Goal: Task Accomplishment & Management: Use online tool/utility

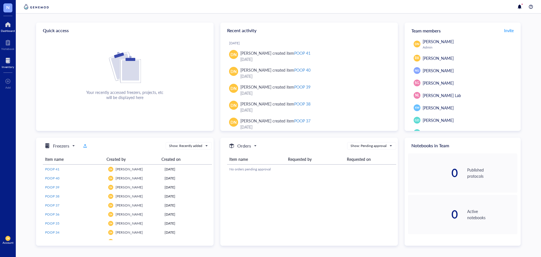
click at [6, 61] on div at bounding box center [8, 60] width 12 height 9
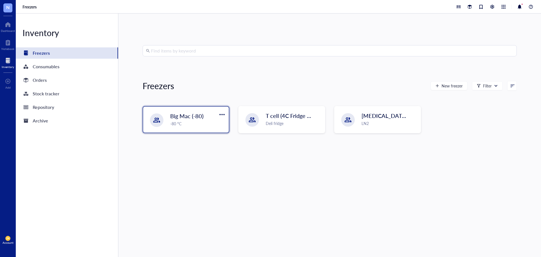
click at [166, 119] on div "Big Mac (-80) -80 °C" at bounding box center [186, 119] width 86 height 26
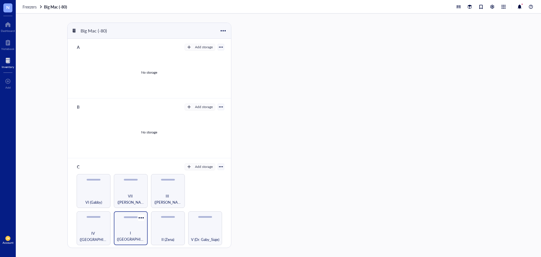
click at [135, 235] on span "I ([GEOGRAPHIC_DATA])" at bounding box center [131, 236] width 28 height 12
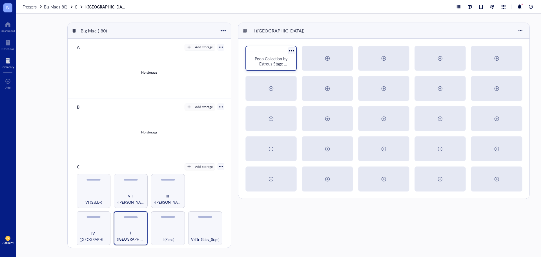
click at [268, 58] on span "Poop Collection by Estrous Stage (Cohort 1)" at bounding box center [272, 64] width 34 height 16
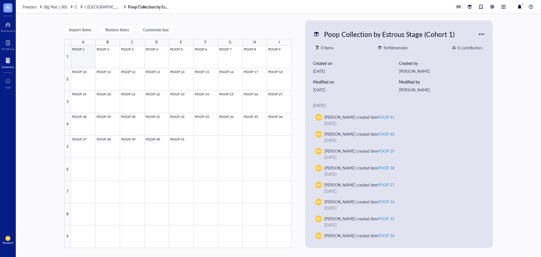
click at [81, 54] on div at bounding box center [181, 147] width 221 height 202
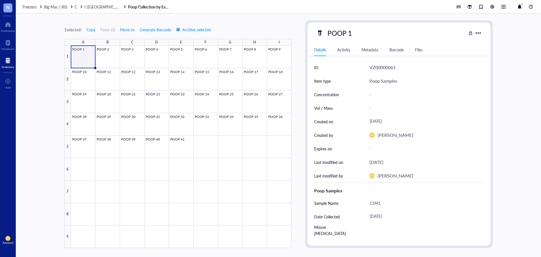
click at [395, 49] on div "Barcode" at bounding box center [396, 49] width 14 height 6
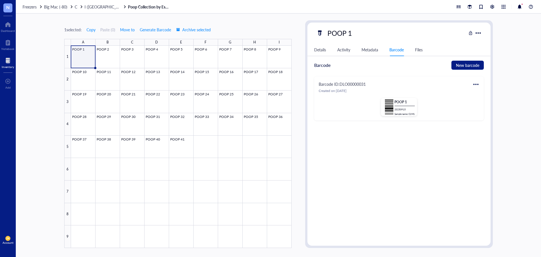
click at [475, 84] on div at bounding box center [475, 84] width 9 height 9
click at [480, 102] on icon at bounding box center [478, 102] width 3 height 3
click at [475, 84] on div at bounding box center [475, 84] width 9 height 9
click at [490, 95] on div "Edit" at bounding box center [488, 94] width 7 height 6
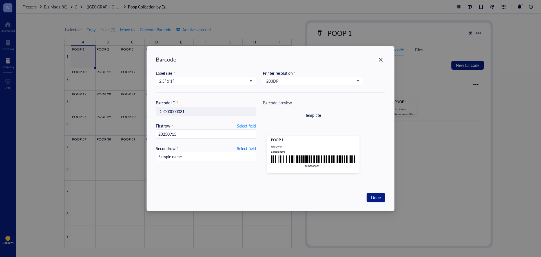
click at [249, 146] on span "Select field" at bounding box center [246, 148] width 19 height 7
drag, startPoint x: 186, startPoint y: 135, endPoint x: 142, endPoint y: 133, distance: 43.4
click at [142, 133] on div "Barcode Label size * 2.5” x 1” Printer resolution * 203 DPI Barcode ID * DLO000…" at bounding box center [270, 128] width 541 height 257
click at [317, 81] on span "203 DPI" at bounding box center [312, 80] width 92 height 5
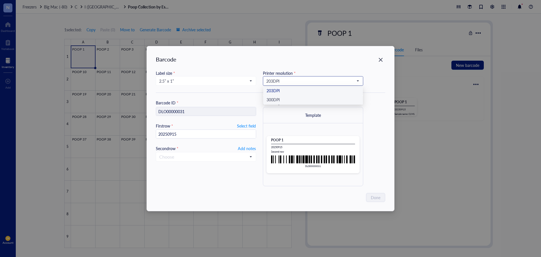
click at [298, 99] on div "300 DPI" at bounding box center [313, 100] width 93 height 6
click at [209, 78] on span "2.5” x 1”" at bounding box center [205, 80] width 92 height 5
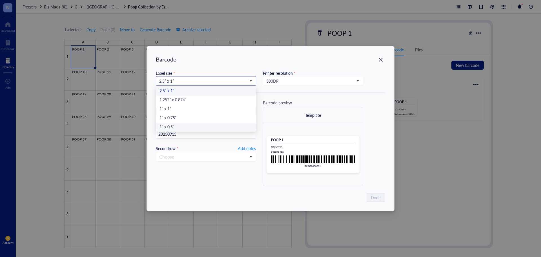
click at [192, 128] on div "1” x 0.5”" at bounding box center [205, 127] width 93 height 6
type input "DLO00000031"
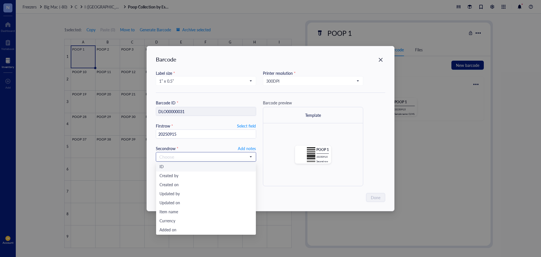
click at [219, 159] on input "search" at bounding box center [203, 156] width 88 height 8
click at [182, 156] on input "search" at bounding box center [203, 156] width 88 height 8
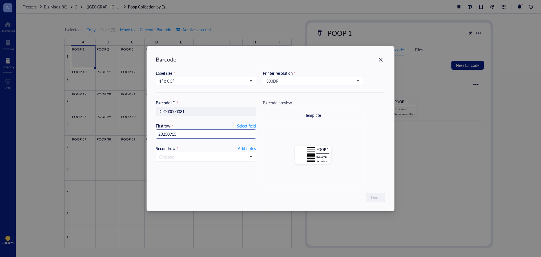
drag, startPoint x: 198, startPoint y: 137, endPoint x: 35, endPoint y: 121, distance: 164.2
click at [41, 120] on div "Barcode Label size * 1” x 0.5” 2.5” x 1” 1.252” x 0.874” 1” x 1” 1” x 0.75” 1” …" at bounding box center [270, 128] width 541 height 257
click at [180, 154] on input "search" at bounding box center [203, 156] width 88 height 8
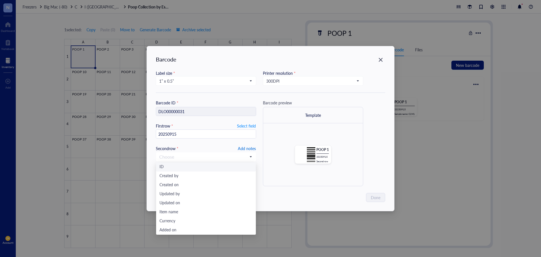
click at [244, 147] on span "Add notes" at bounding box center [247, 148] width 18 height 7
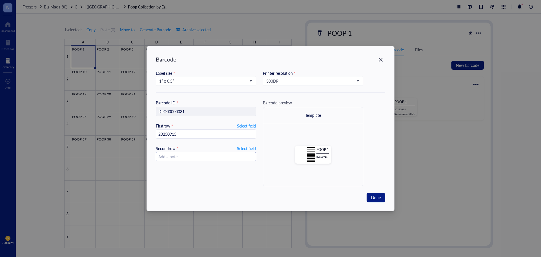
click at [228, 156] on input "text" at bounding box center [206, 156] width 100 height 9
click at [376, 197] on span "Done" at bounding box center [376, 197] width 10 height 6
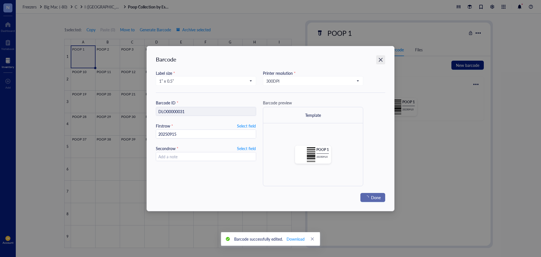
click at [379, 59] on icon "Close" at bounding box center [380, 59] width 5 height 5
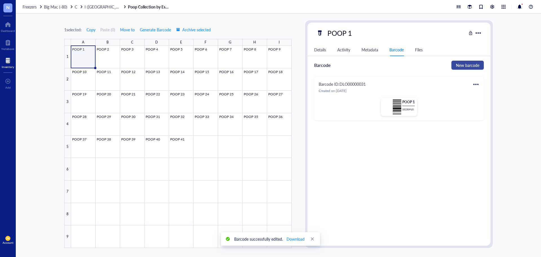
click at [469, 62] on span "New barcode" at bounding box center [467, 65] width 23 height 6
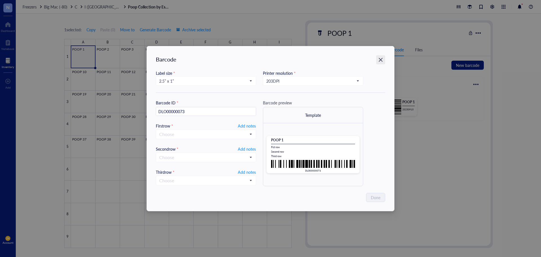
click at [382, 59] on icon "Close" at bounding box center [380, 59] width 5 height 5
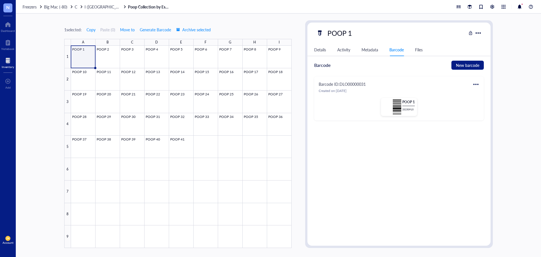
click at [477, 83] on div at bounding box center [475, 84] width 9 height 9
click at [490, 103] on div "Print" at bounding box center [489, 103] width 8 height 6
